Goal: Task Accomplishment & Management: Manage account settings

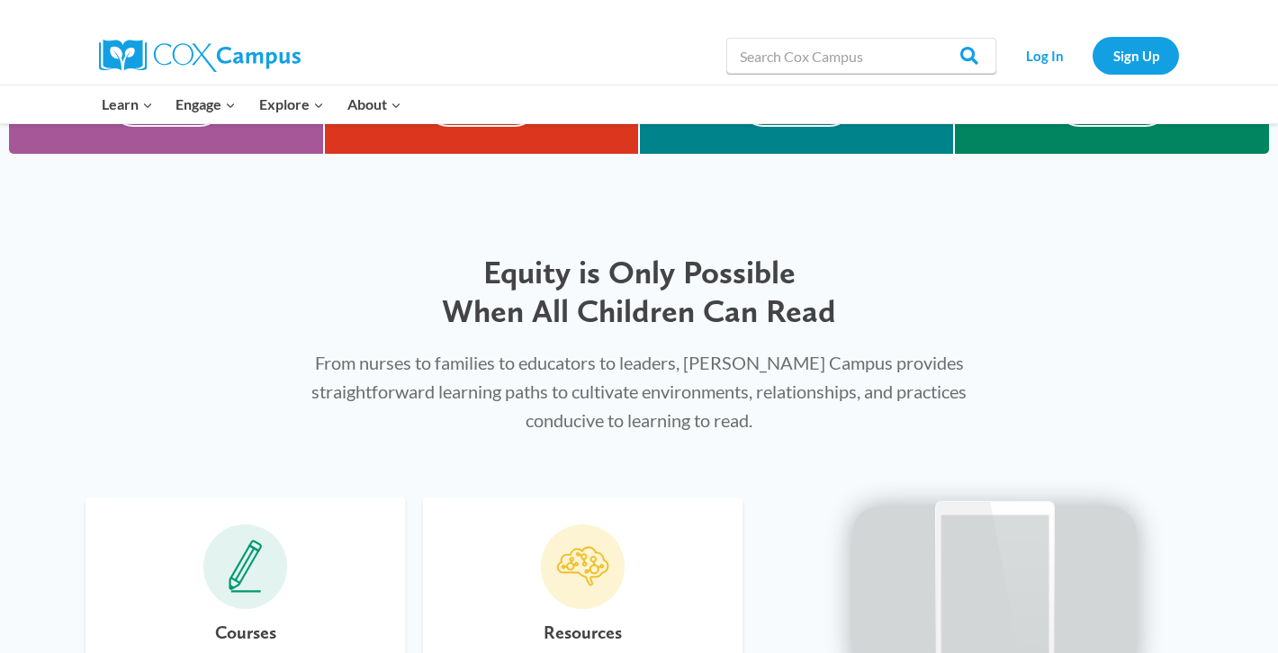
scroll to position [862, 0]
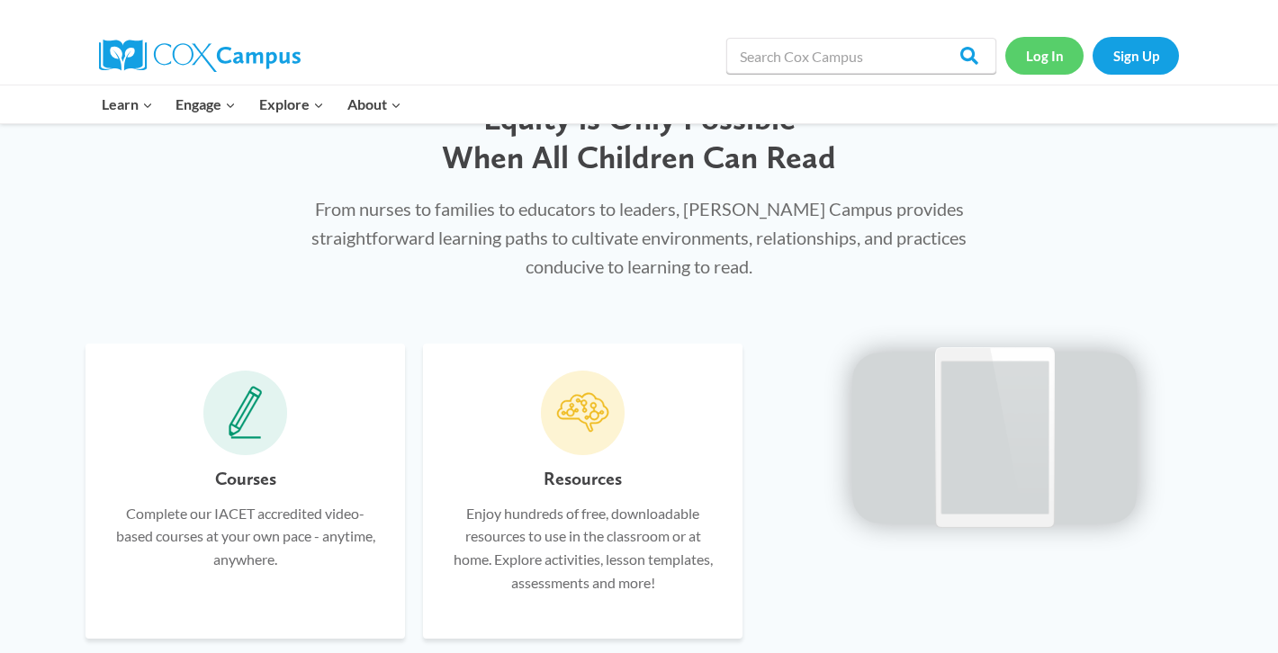
click at [1043, 59] on link "Log In" at bounding box center [1044, 55] width 78 height 37
click at [1037, 59] on link "Log In" at bounding box center [1044, 55] width 78 height 37
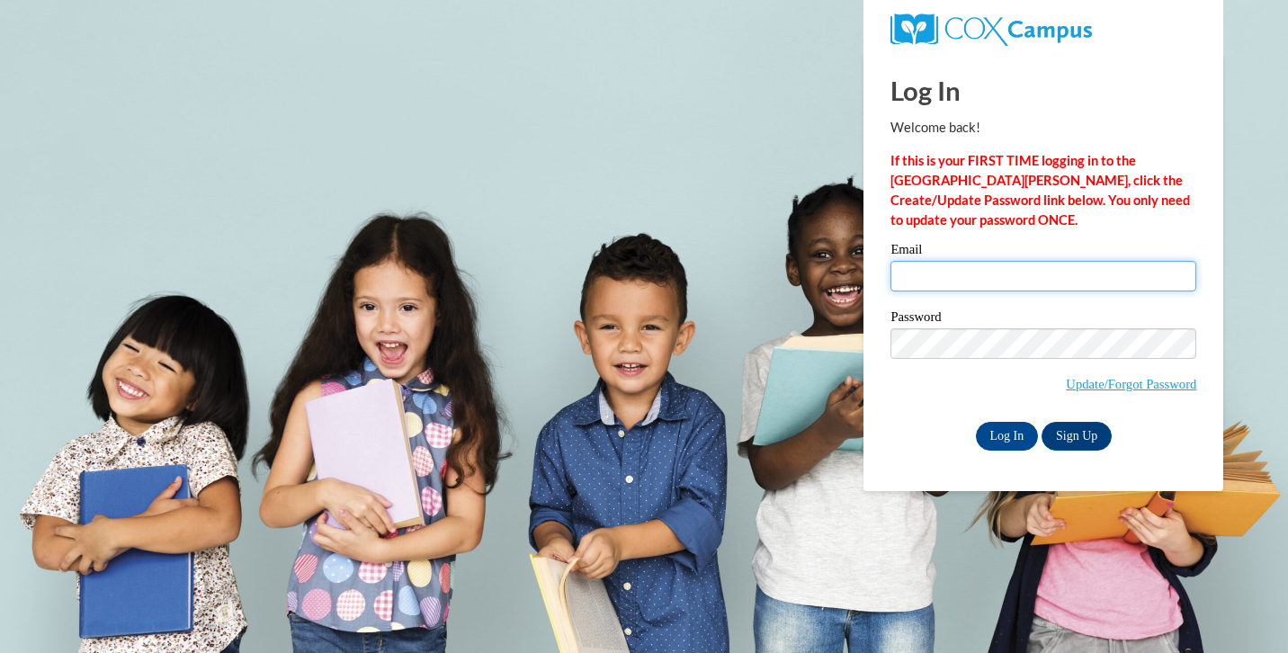
click at [932, 282] on input "Email" at bounding box center [1044, 276] width 306 height 31
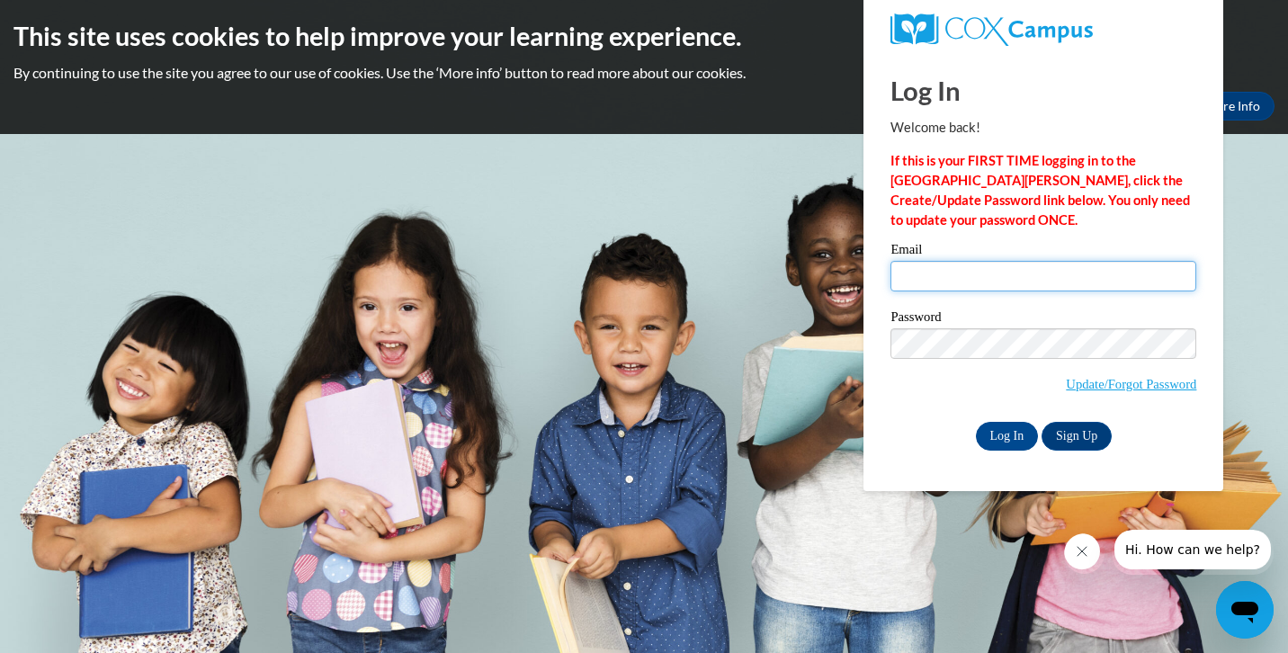
type input "ikipp@butler.edu"
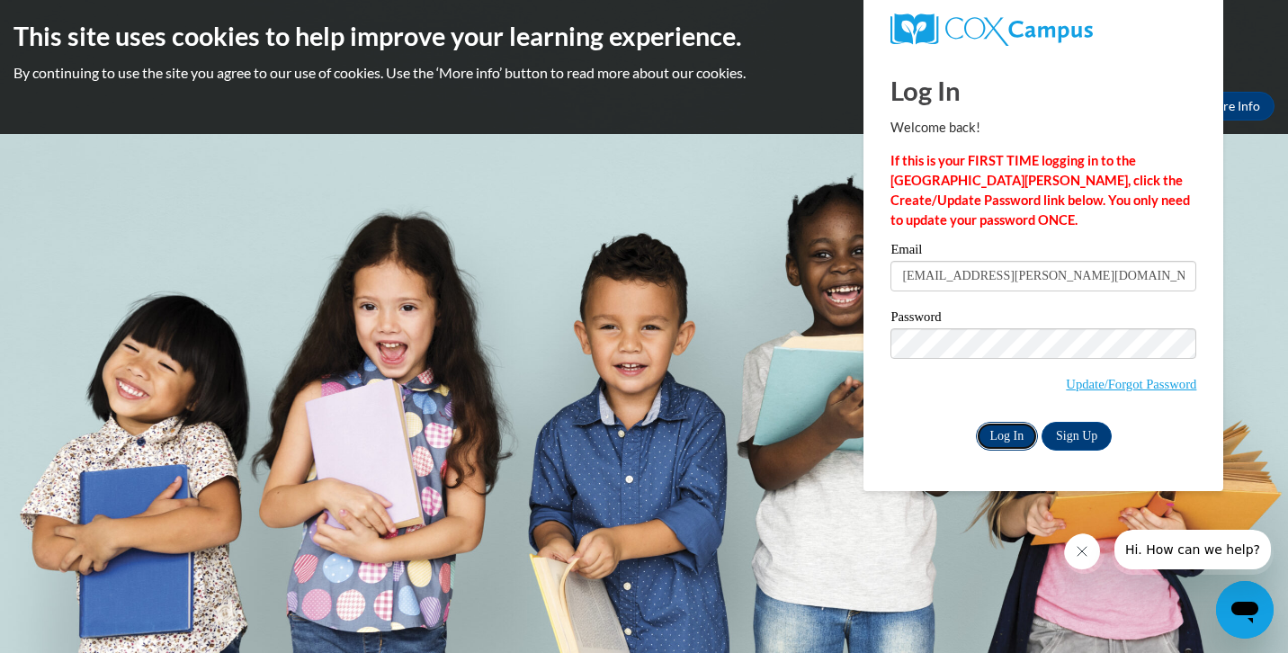
click at [1009, 438] on input "Log In" at bounding box center [1007, 436] width 63 height 29
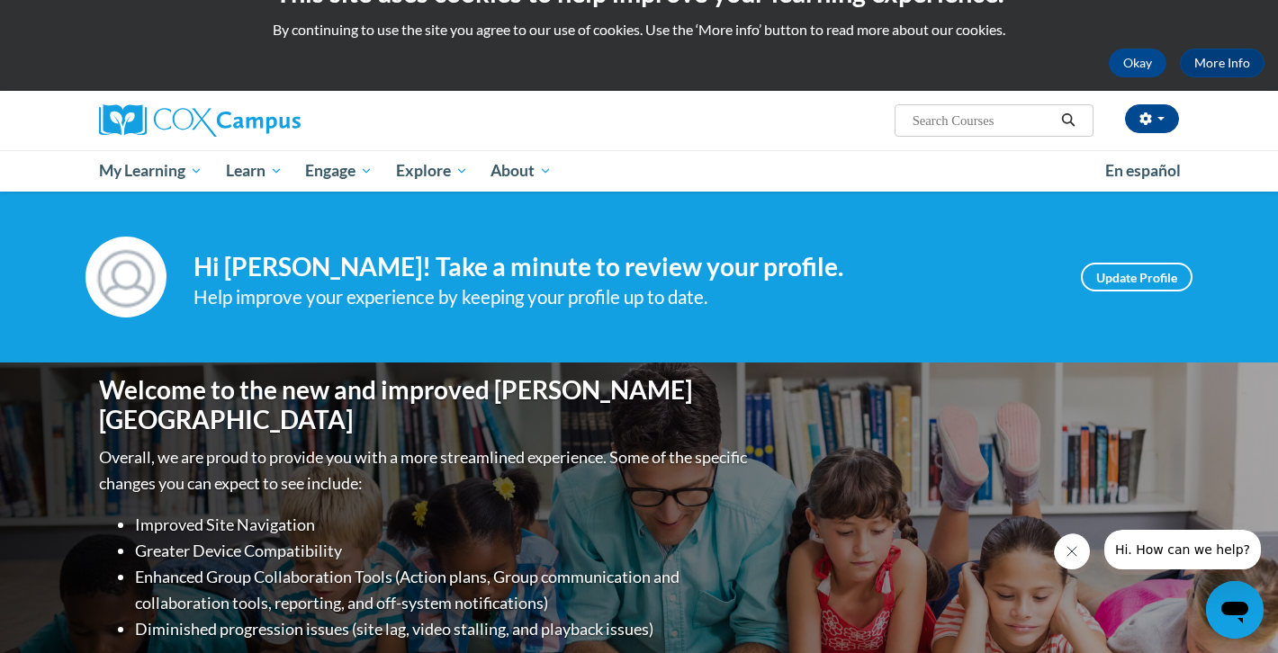
scroll to position [49, 0]
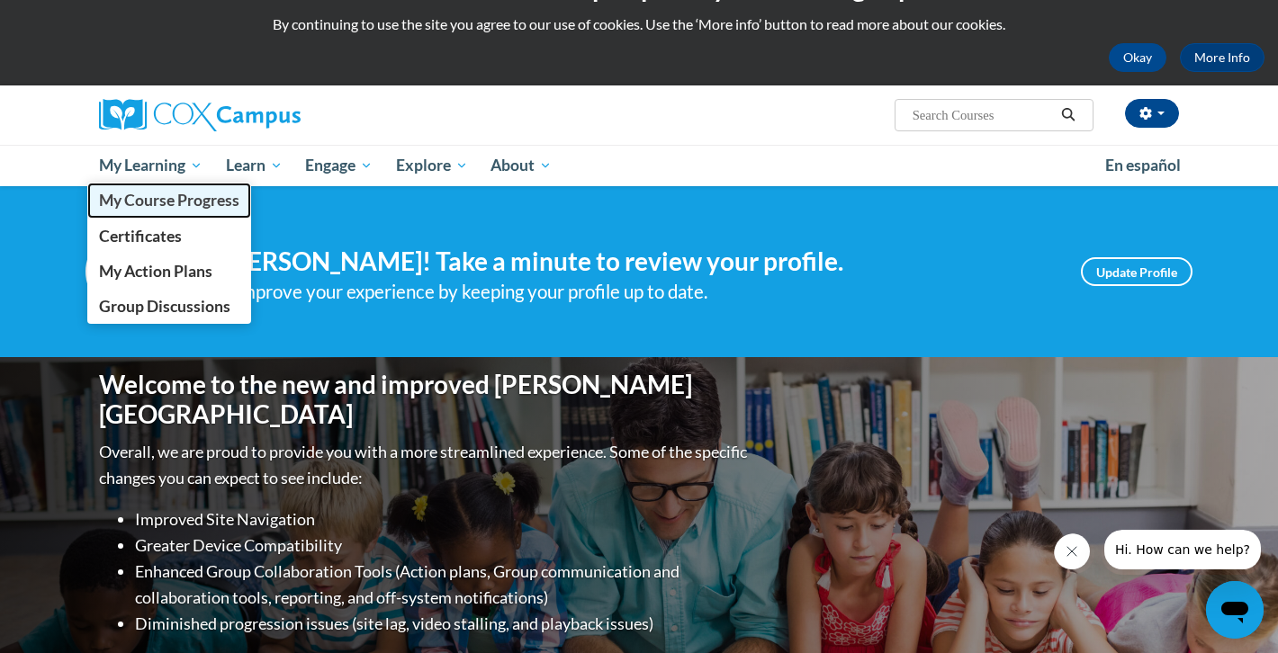
click at [163, 192] on span "My Course Progress" at bounding box center [169, 200] width 140 height 19
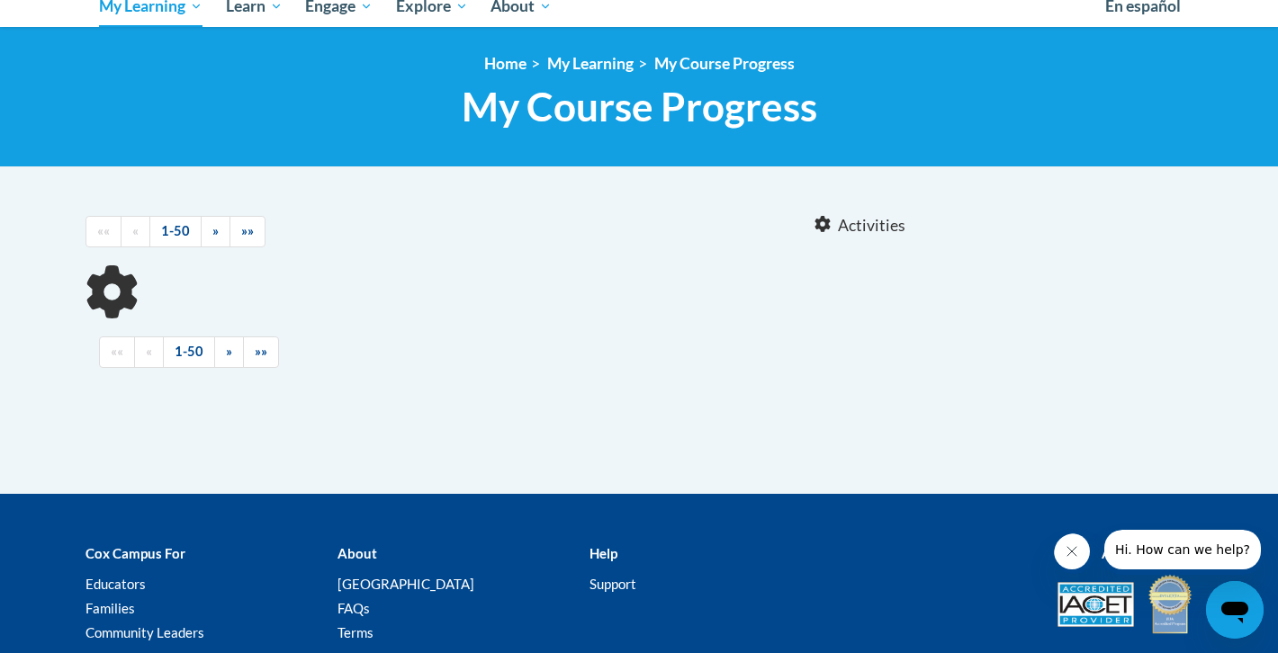
scroll to position [209, 0]
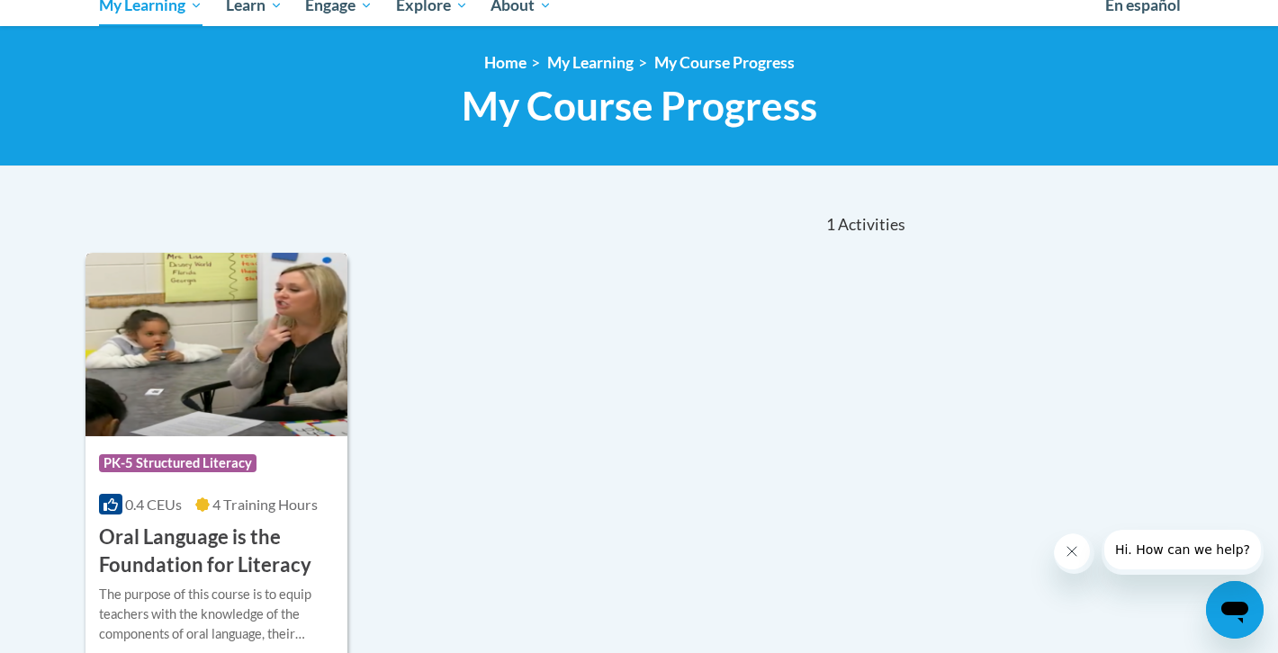
click at [238, 392] on img at bounding box center [216, 345] width 262 height 184
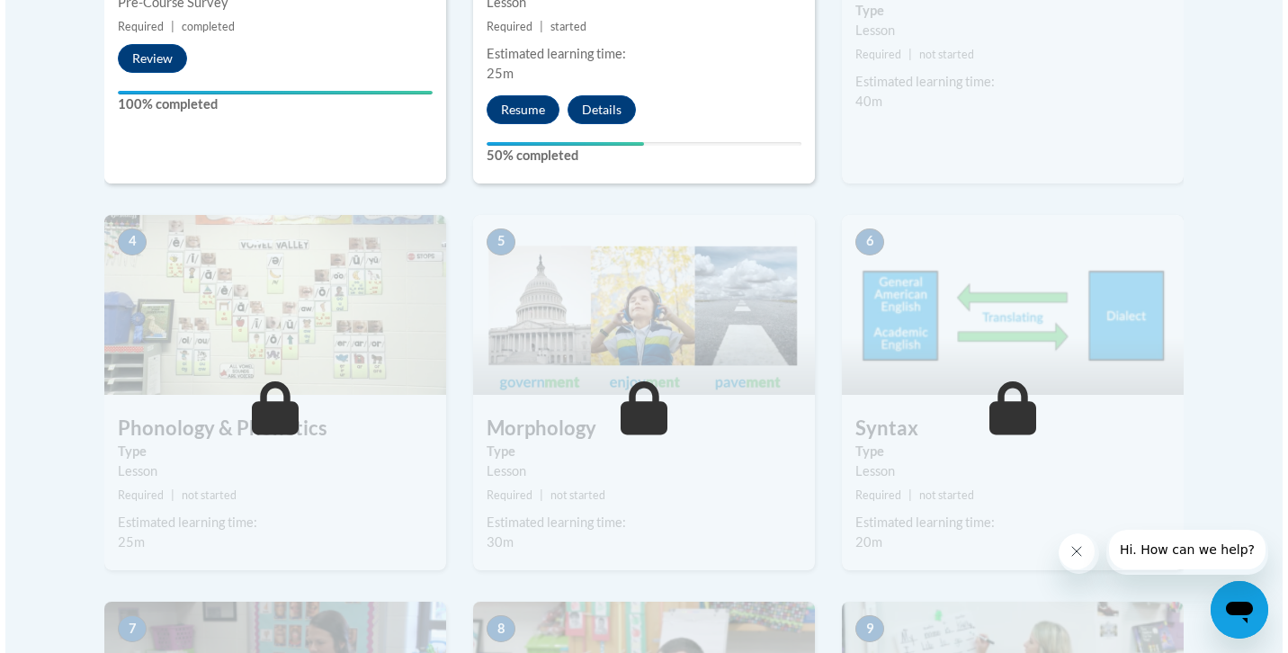
scroll to position [877, 0]
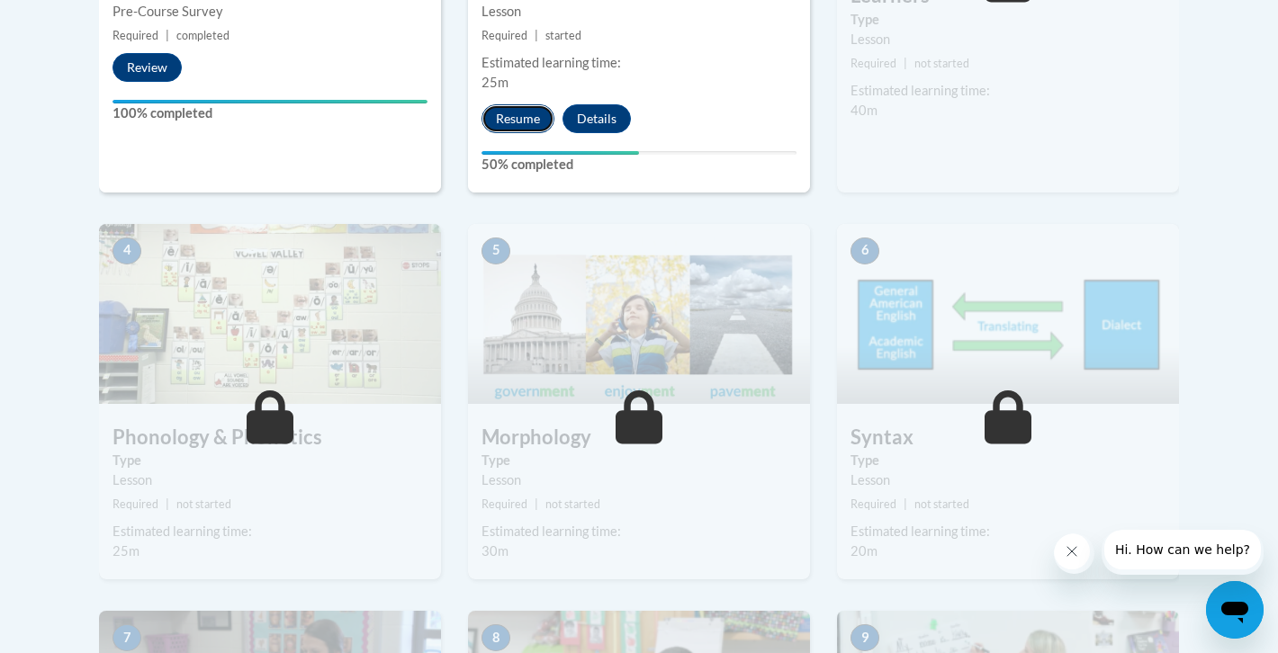
click at [520, 125] on button "Resume" at bounding box center [517, 118] width 73 height 29
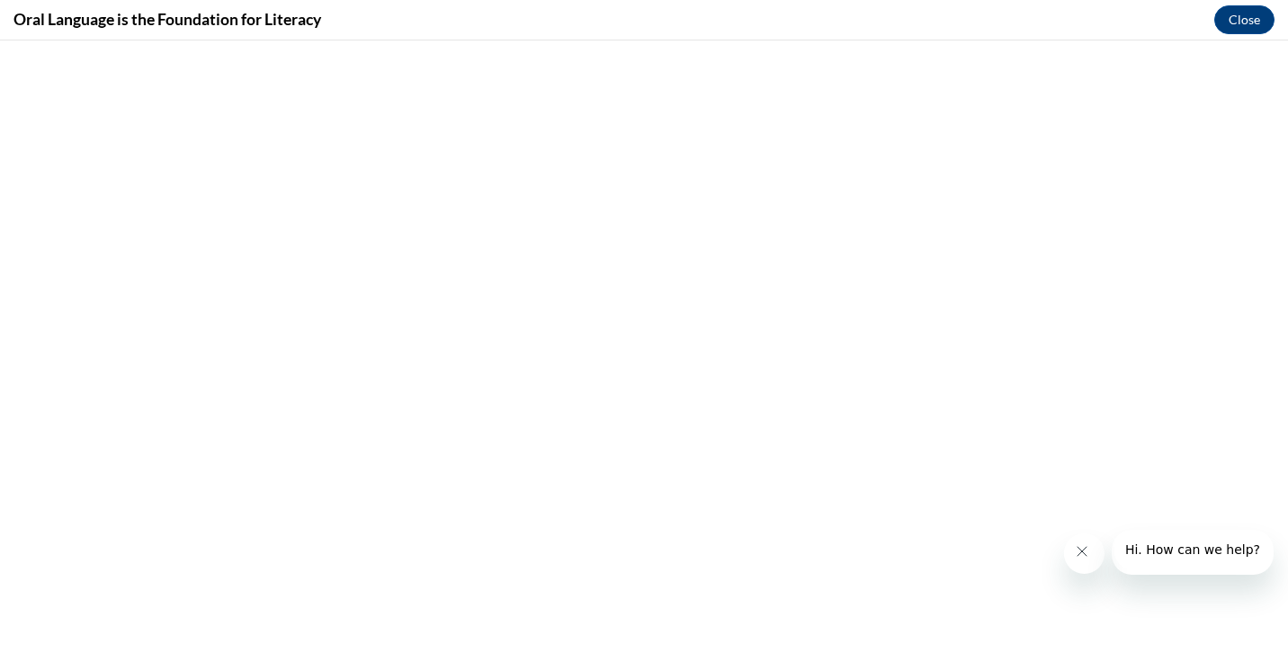
click at [1074, 552] on button "Close message from company" at bounding box center [1082, 551] width 36 height 36
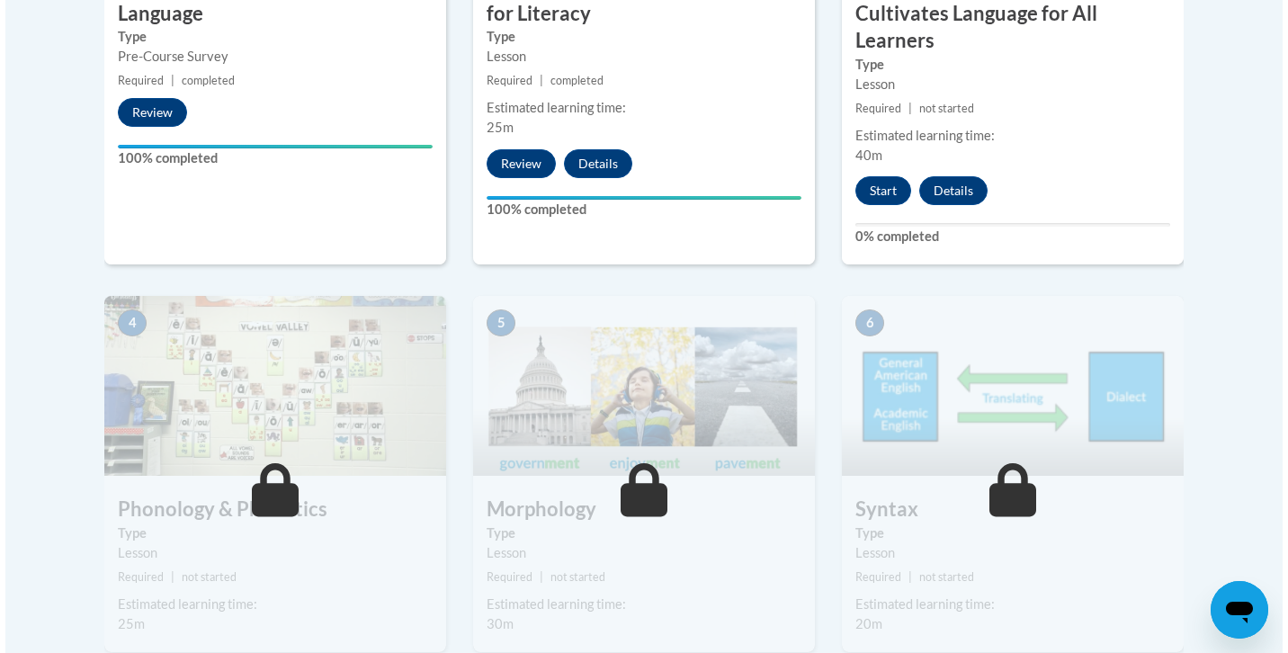
scroll to position [817, 0]
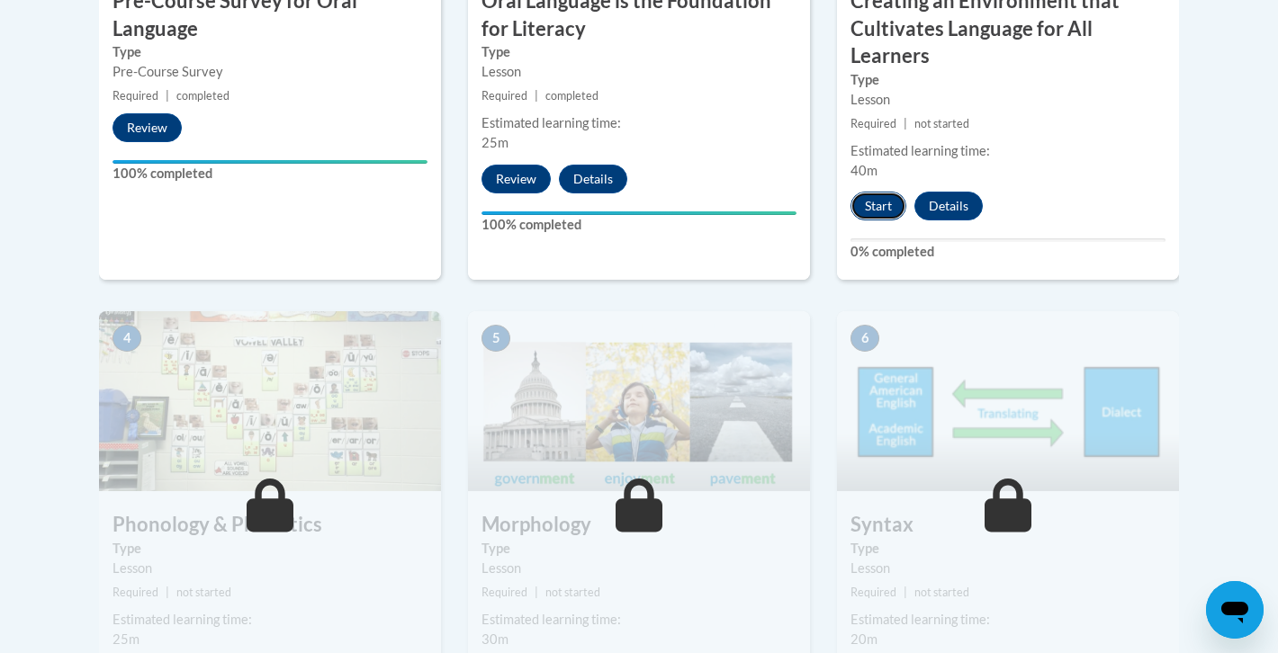
click at [875, 212] on button "Start" at bounding box center [878, 206] width 56 height 29
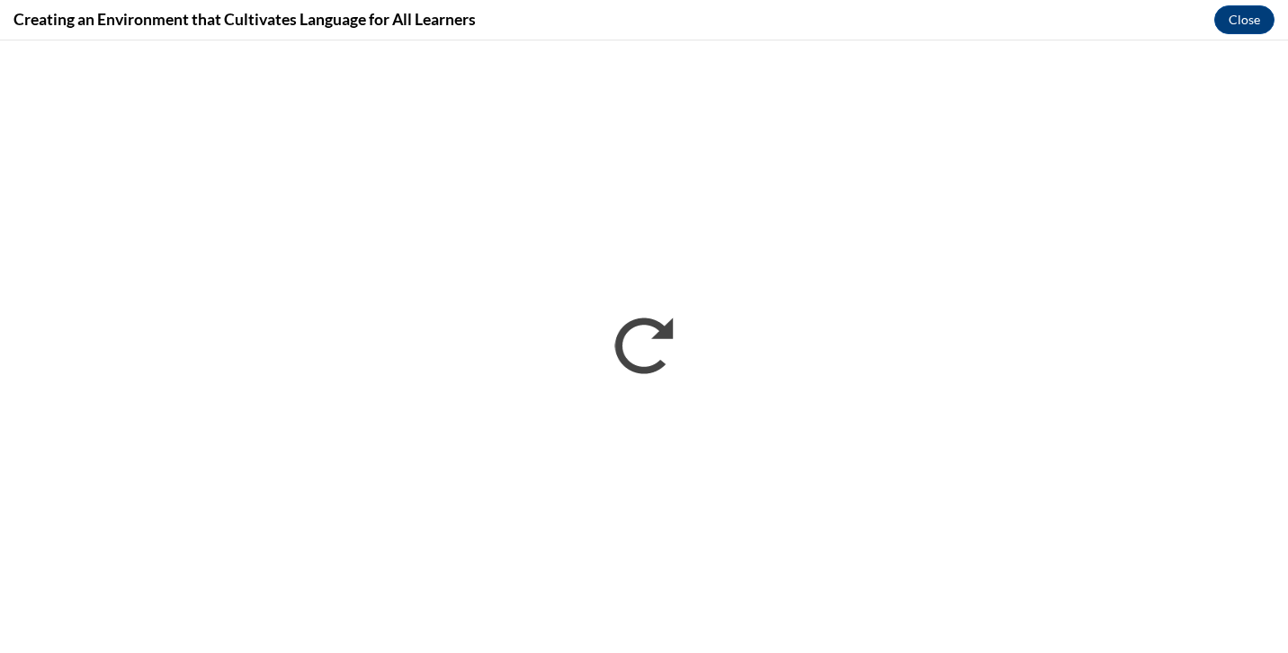
scroll to position [0, 0]
